Goal: Communication & Community: Participate in discussion

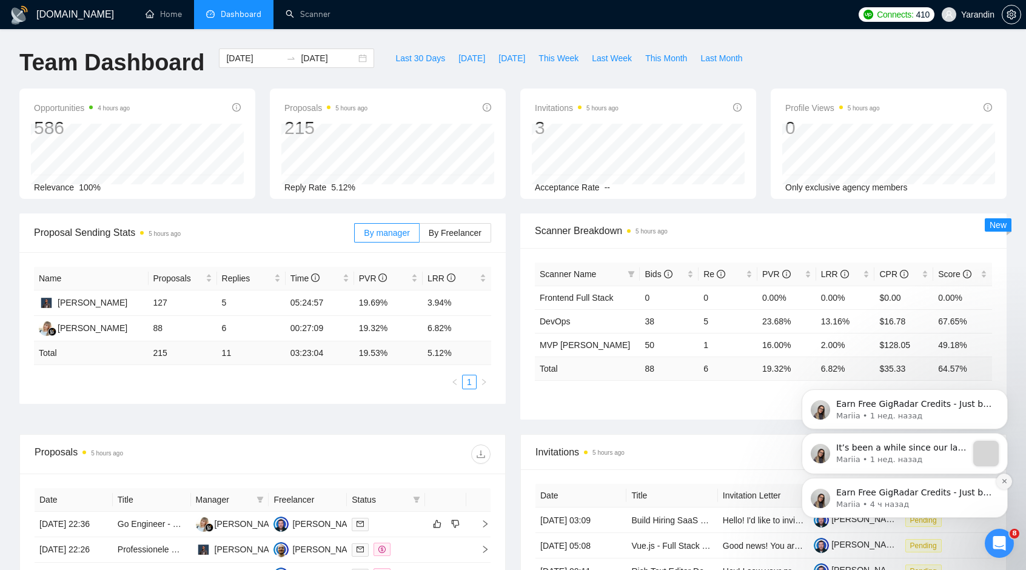
click at [1005, 479] on icon "Dismiss notification" at bounding box center [1004, 481] width 7 height 7
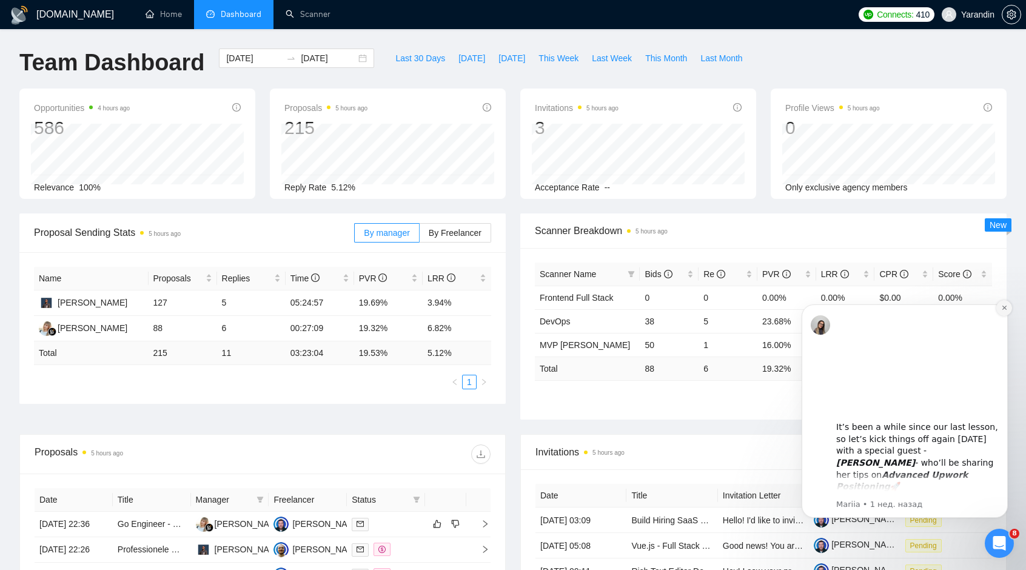
click at [1001, 310] on icon "Dismiss notification" at bounding box center [1004, 307] width 7 height 7
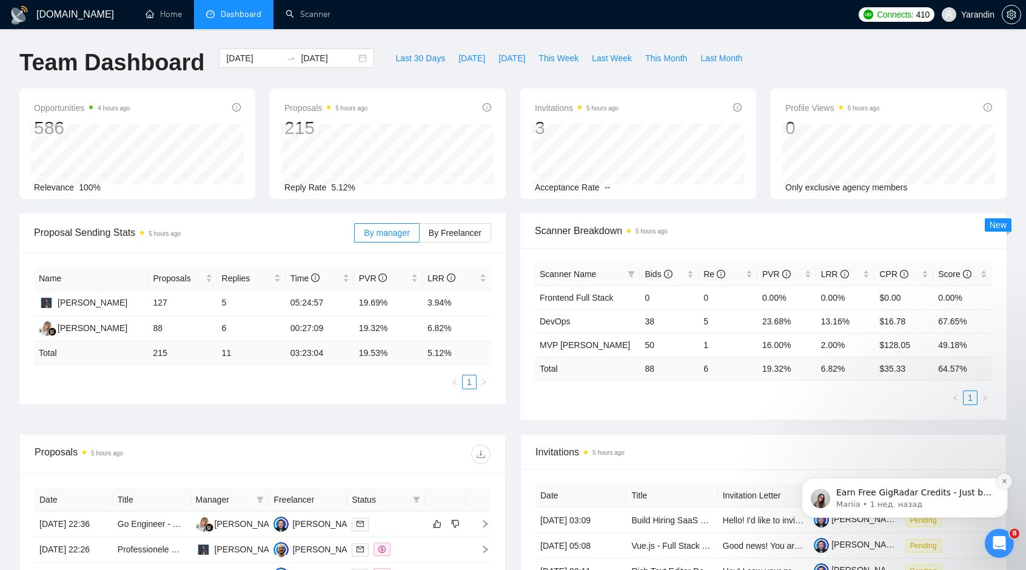
click at [1004, 483] on icon "Dismiss notification" at bounding box center [1004, 481] width 7 height 7
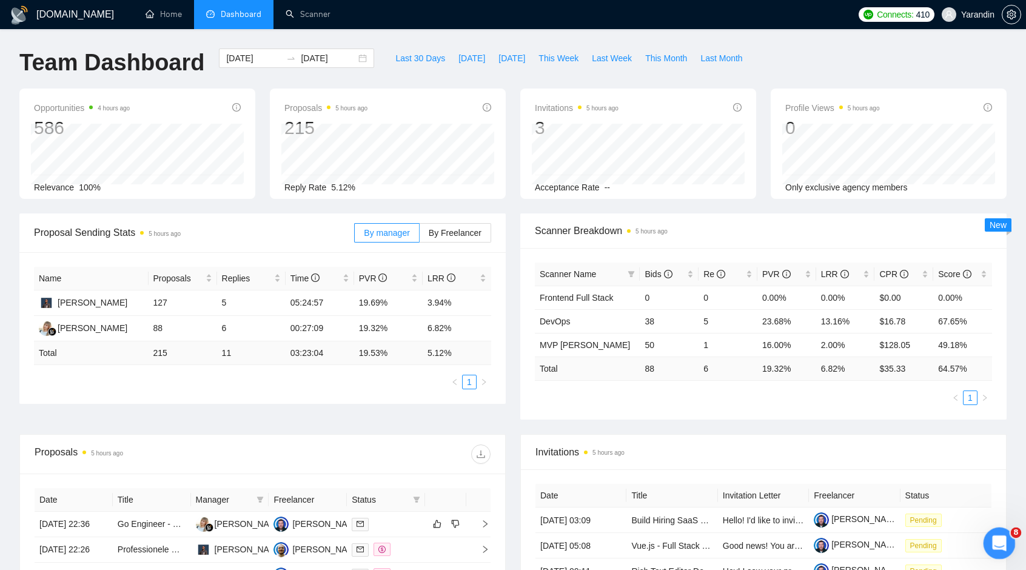
click at [998, 553] on div "Открыть службу сообщений Intercom" at bounding box center [997, 541] width 40 height 40
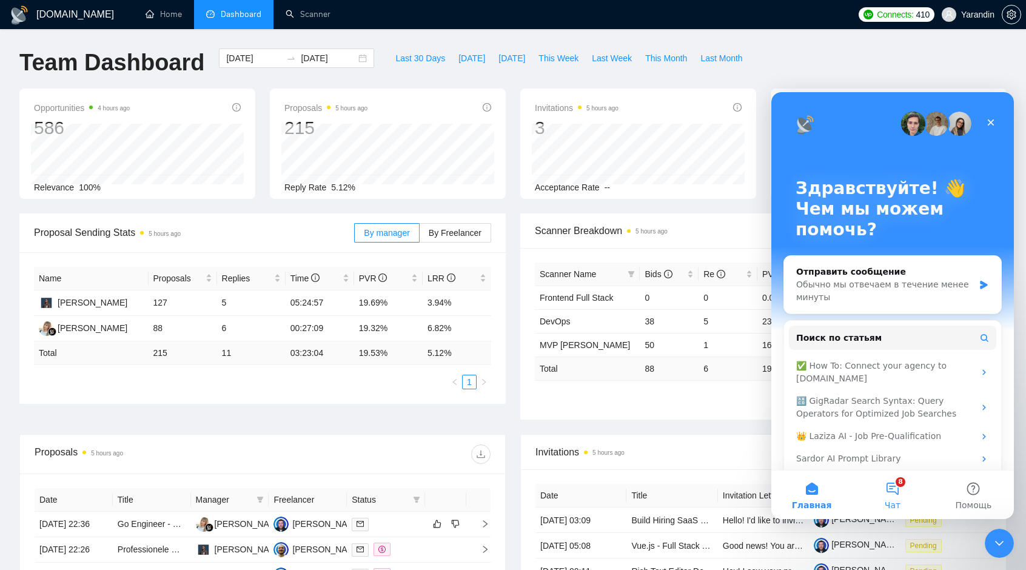
click at [895, 492] on button "8 Чат" at bounding box center [892, 494] width 81 height 48
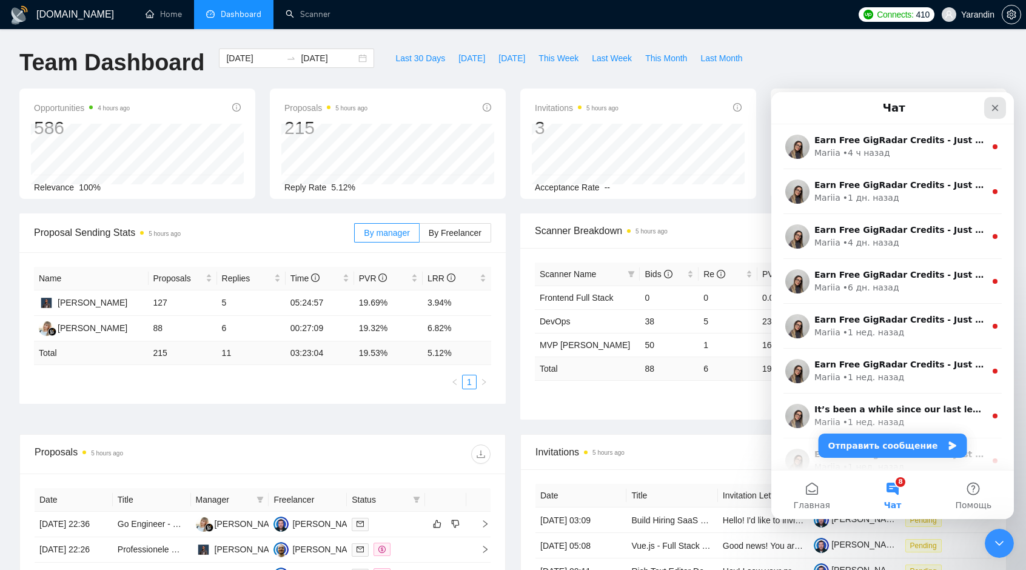
click at [994, 103] on icon "Закрыть" at bounding box center [995, 108] width 10 height 10
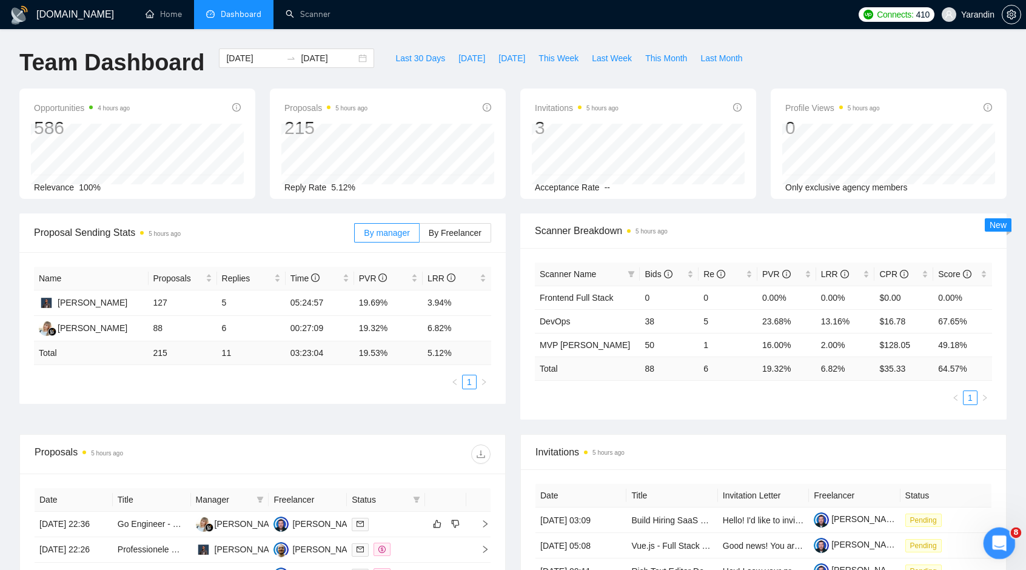
click at [996, 544] on icon "Открыть службу сообщений Intercom" at bounding box center [997, 542] width 20 height 20
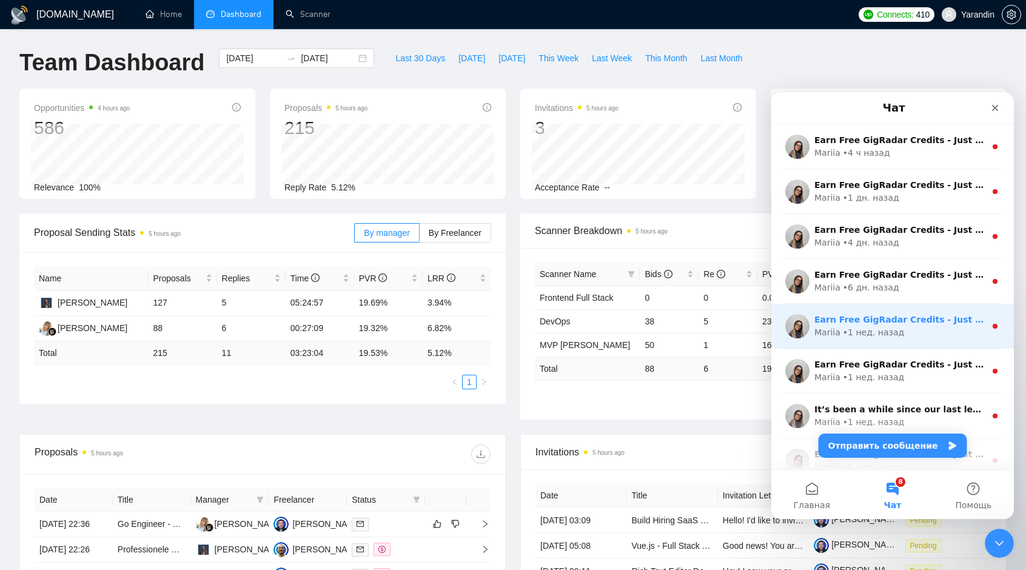
click at [912, 308] on div "Earn Free GigRadar Credits - Just by Sharing Your Story! 💬 Want more credits fo…" at bounding box center [892, 326] width 242 height 45
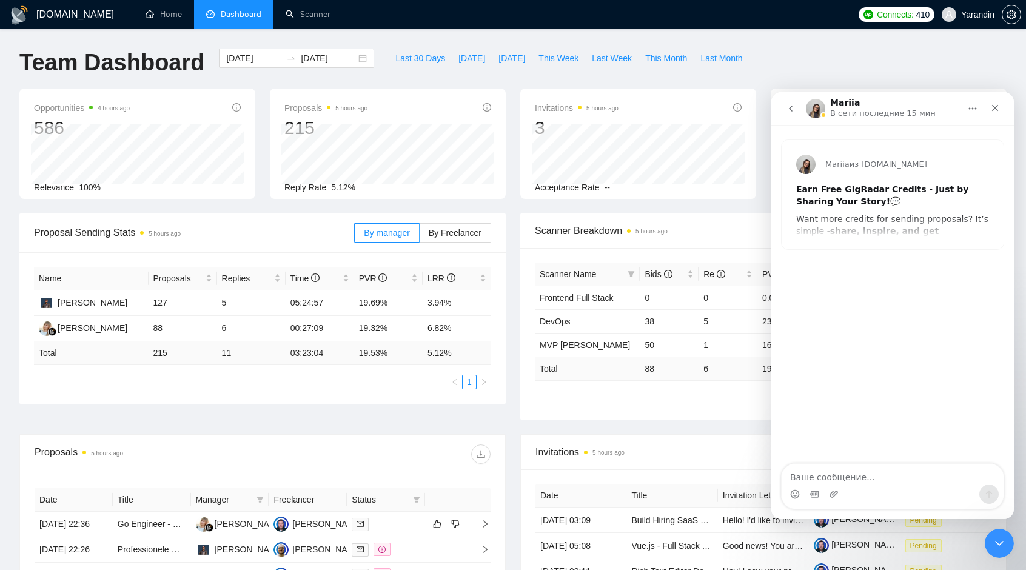
click at [790, 105] on icon "go back" at bounding box center [791, 109] width 10 height 10
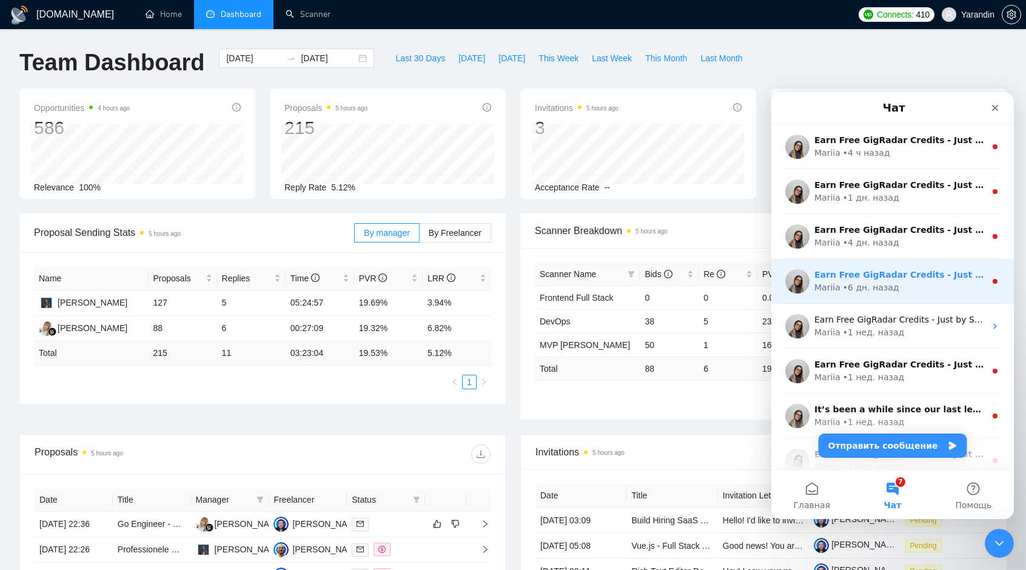
click at [870, 281] on div "• 6 дн. назад" at bounding box center [871, 287] width 56 height 13
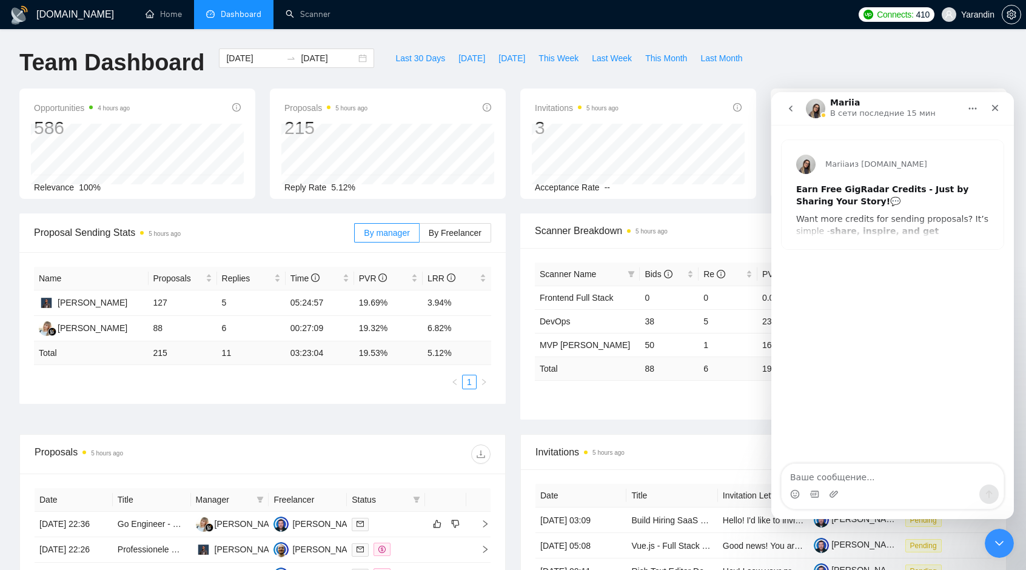
click at [788, 111] on icon "go back" at bounding box center [791, 109] width 10 height 10
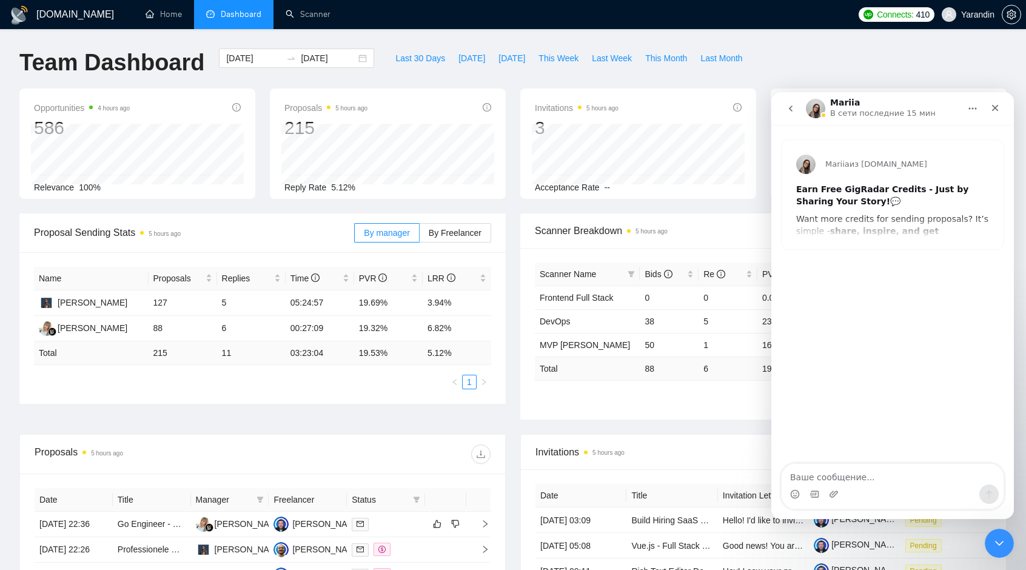
click at [789, 112] on icon "go back" at bounding box center [791, 109] width 10 height 10
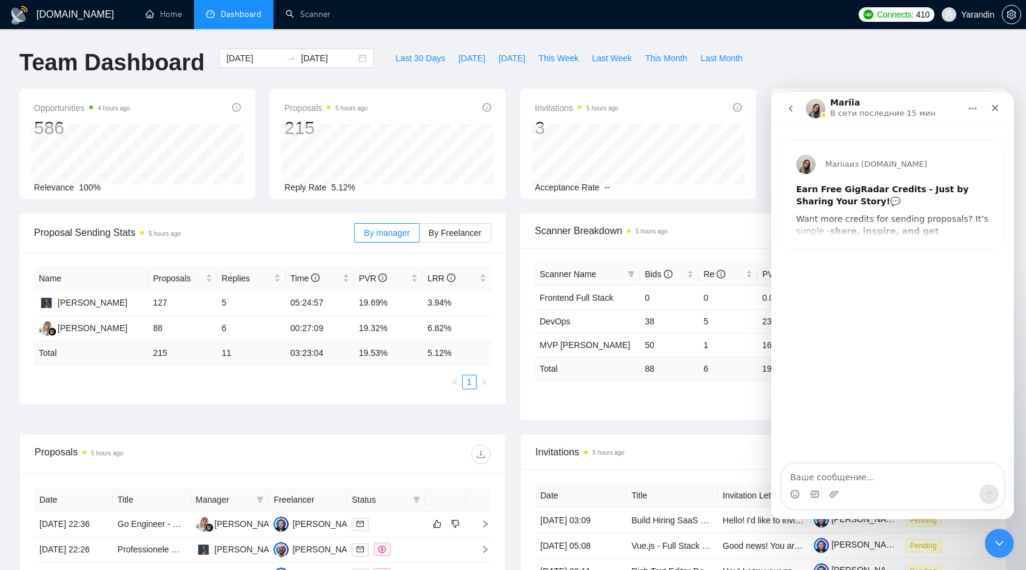
click at [792, 113] on button "go back" at bounding box center [790, 108] width 23 height 23
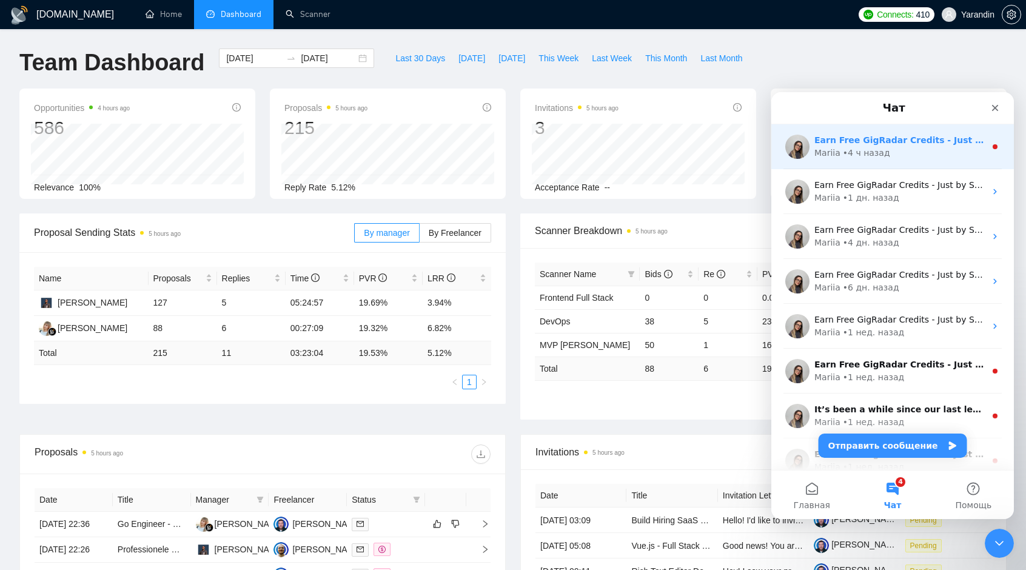
click at [881, 150] on div "• 4 ч назад" at bounding box center [866, 153] width 47 height 13
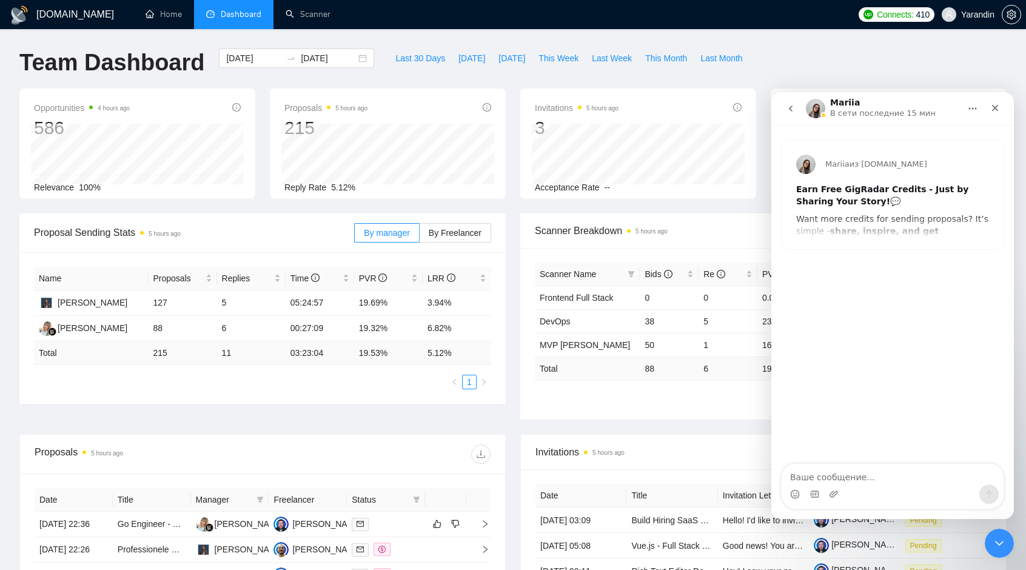
click at [790, 108] on icon "go back" at bounding box center [791, 109] width 10 height 10
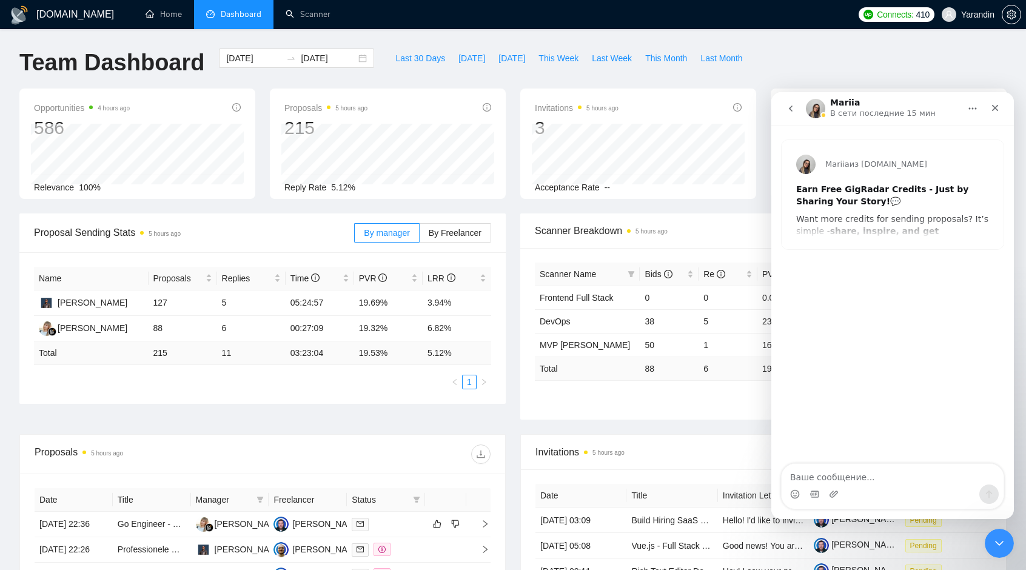
click at [787, 105] on icon "go back" at bounding box center [791, 109] width 10 height 10
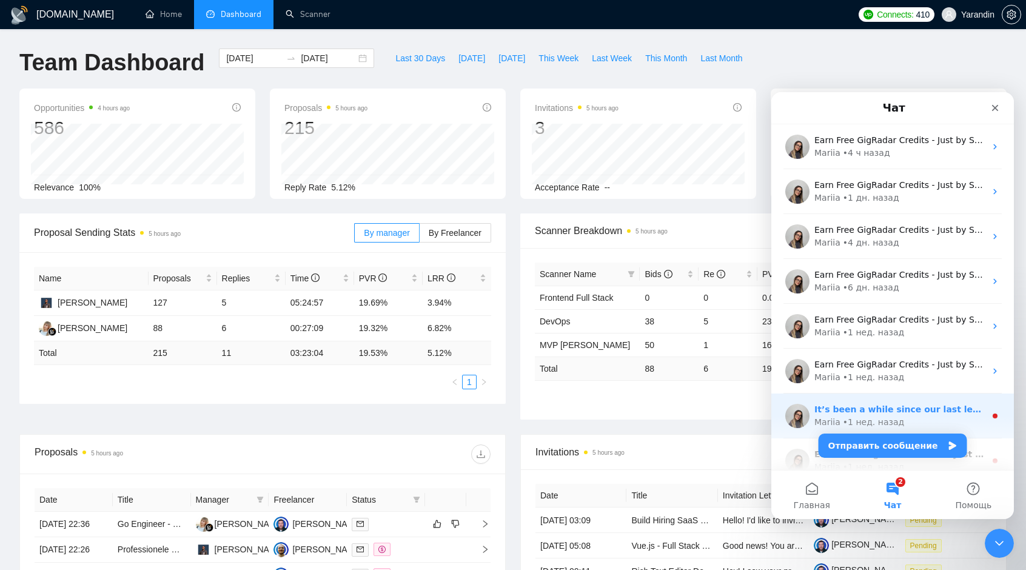
click at [856, 427] on div "• 1 нед. назад" at bounding box center [873, 422] width 61 height 13
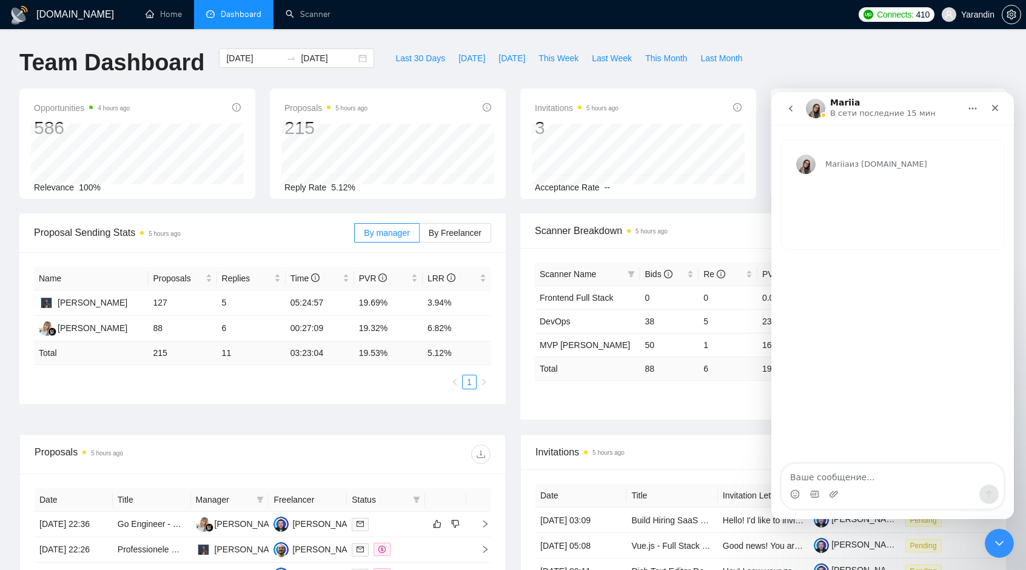
click at [788, 110] on icon "go back" at bounding box center [791, 109] width 10 height 10
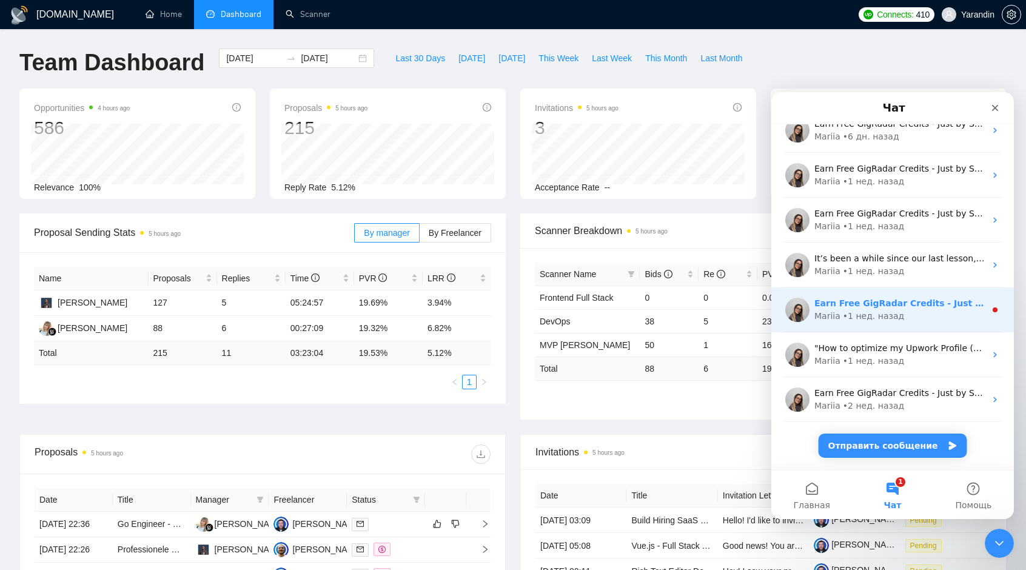
click at [865, 312] on div "• 1 нед. назад" at bounding box center [873, 316] width 61 height 13
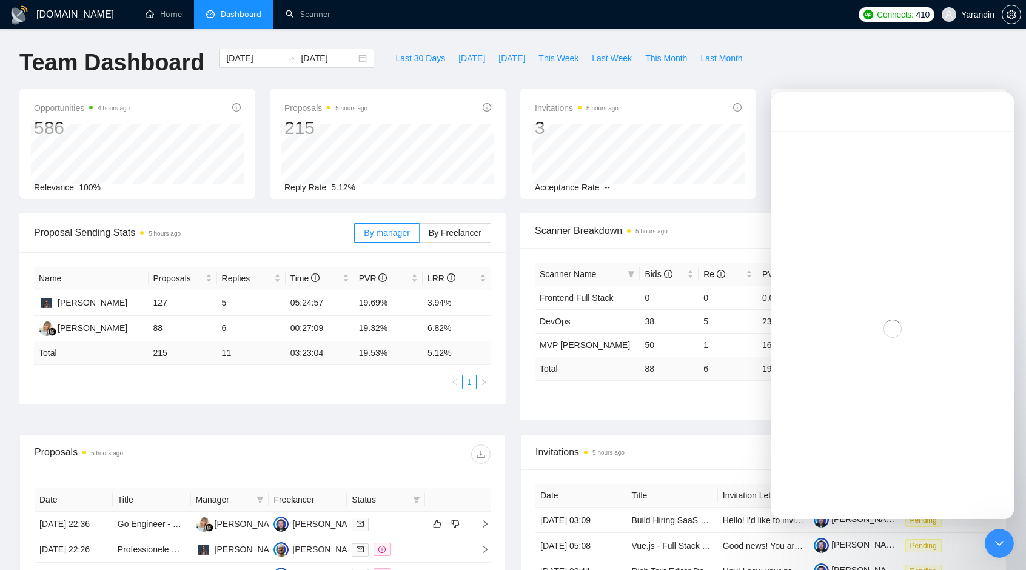
scroll to position [102, 0]
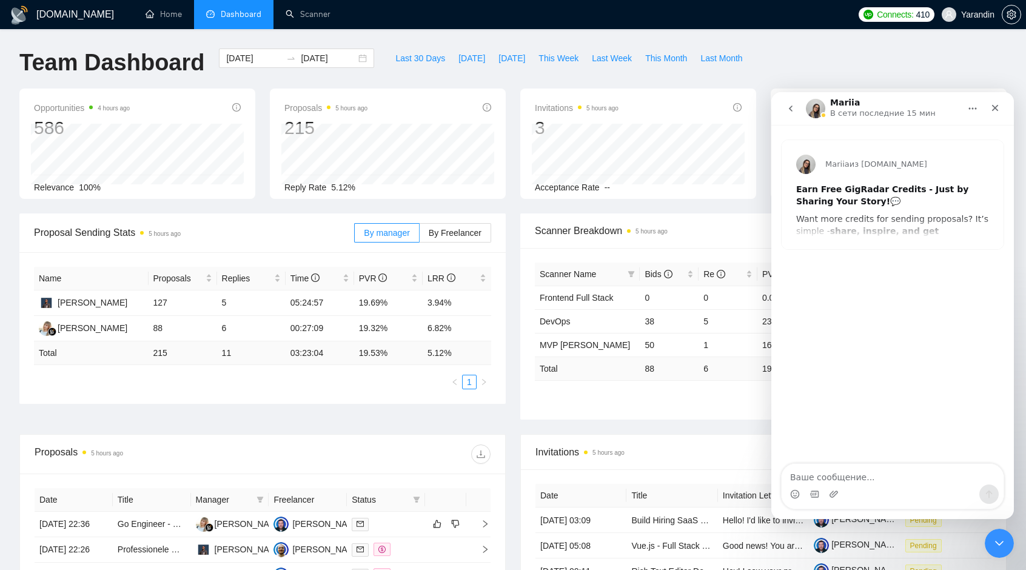
click at [790, 112] on icon "go back" at bounding box center [791, 109] width 10 height 10
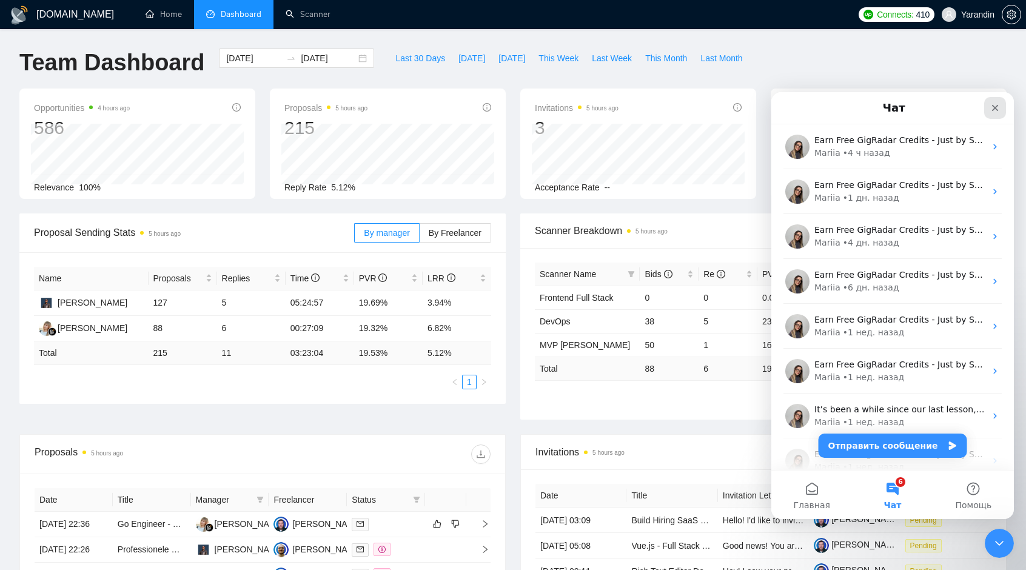
click at [1001, 107] on div "Закрыть" at bounding box center [995, 108] width 22 height 22
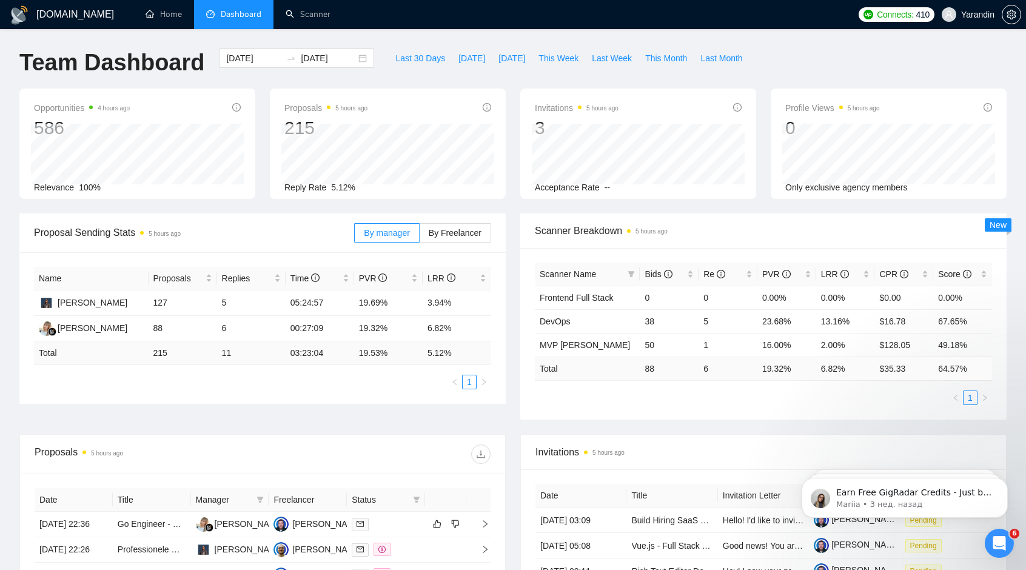
scroll to position [0, 0]
